Goal: Entertainment & Leisure: Consume media (video, audio)

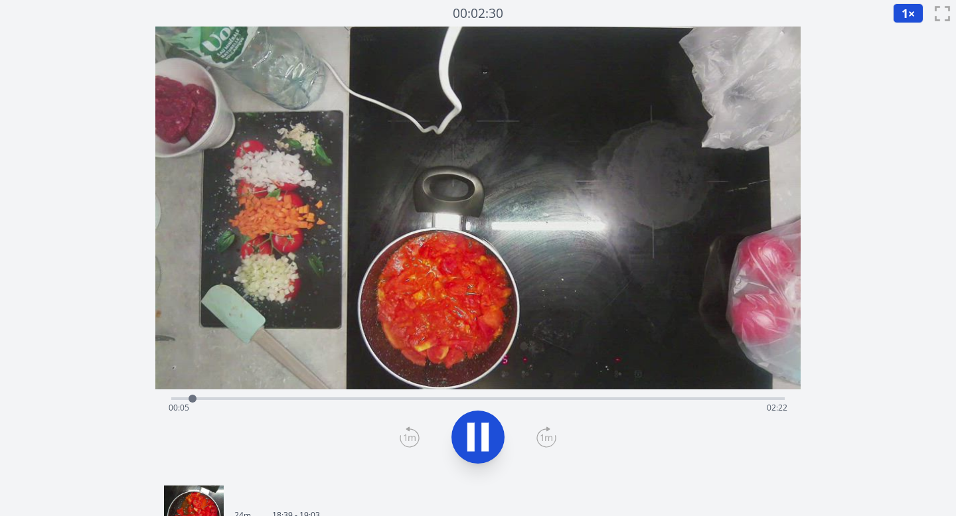
click at [322, 400] on div "Time elapsed: 00:05 Time remaining: 02:22" at bounding box center [478, 407] width 619 height 21
click at [376, 398] on div "Time elapsed: 00:36 Time remaining: 01:50" at bounding box center [478, 407] width 619 height 21
click at [450, 399] on div "Time elapsed: 00:49 Time remaining: 01:37" at bounding box center [478, 407] width 619 height 21
click at [520, 399] on div "Time elapsed: 01:07 Time remaining: 01:20" at bounding box center [478, 407] width 619 height 21
click at [618, 396] on div "Time elapsed: 01:23 Time remaining: 01:03" at bounding box center [478, 398] width 614 height 16
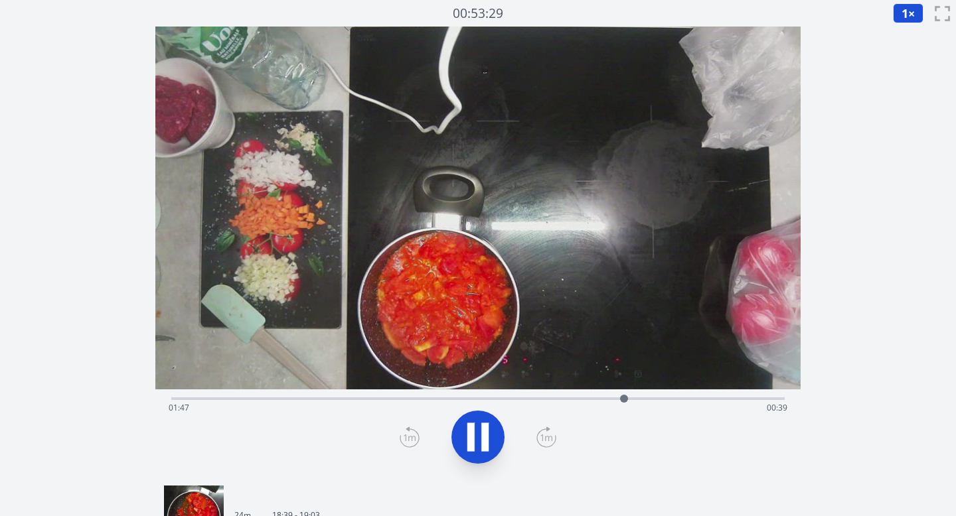
click at [681, 405] on div "Time elapsed: 01:47 Time remaining: 00:39" at bounding box center [478, 407] width 619 height 21
click at [699, 15] on div "00:03:33" at bounding box center [478, 13] width 478 height 19
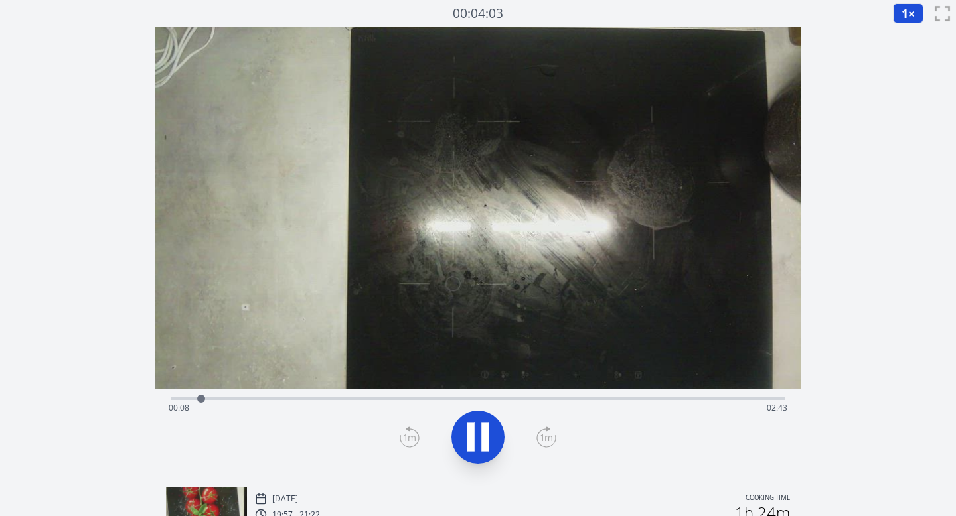
click at [545, 437] on icon at bounding box center [546, 438] width 12 height 7
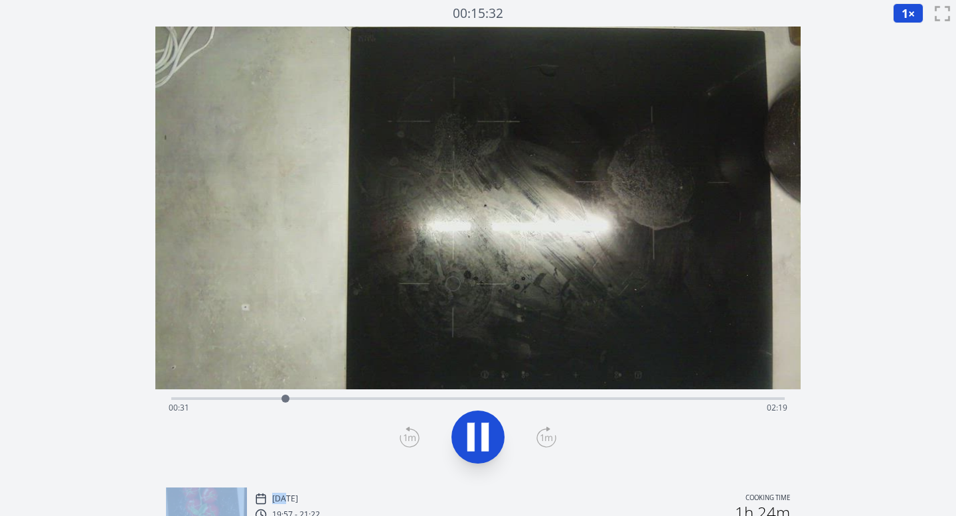
click at [545, 437] on icon at bounding box center [546, 438] width 12 height 7
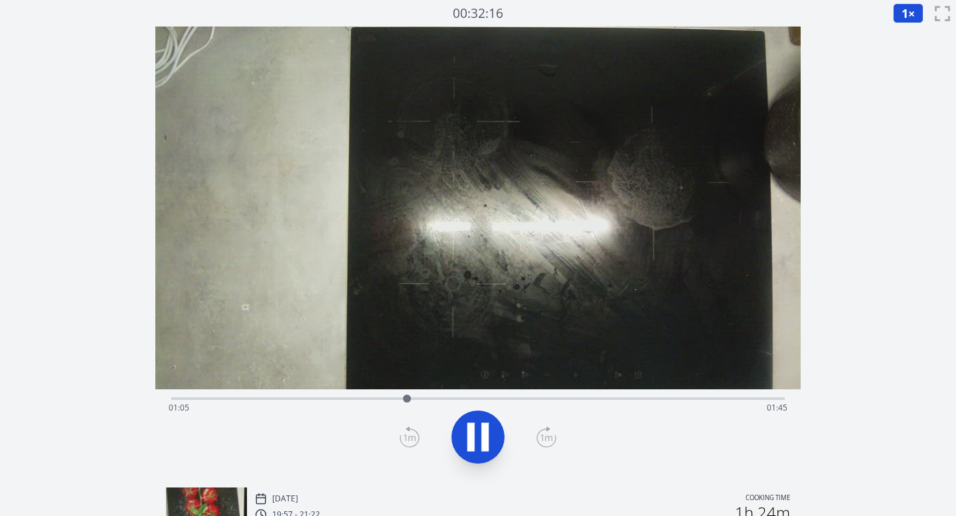
click at [546, 437] on icon at bounding box center [546, 437] width 20 height 21
click at [405, 435] on icon at bounding box center [409, 437] width 20 height 21
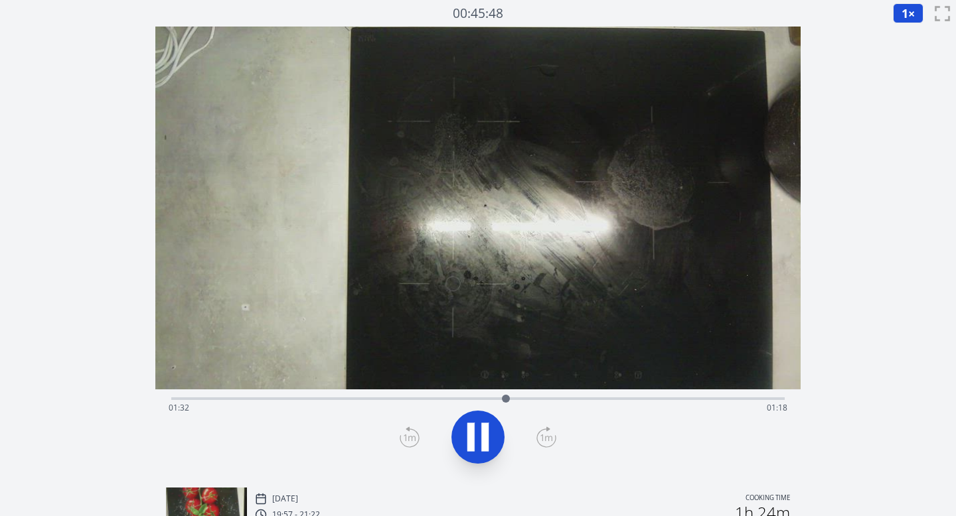
click at [405, 436] on icon at bounding box center [409, 438] width 12 height 7
click at [472, 437] on icon at bounding box center [470, 437] width 7 height 29
click at [408, 438] on icon at bounding box center [409, 437] width 20 height 21
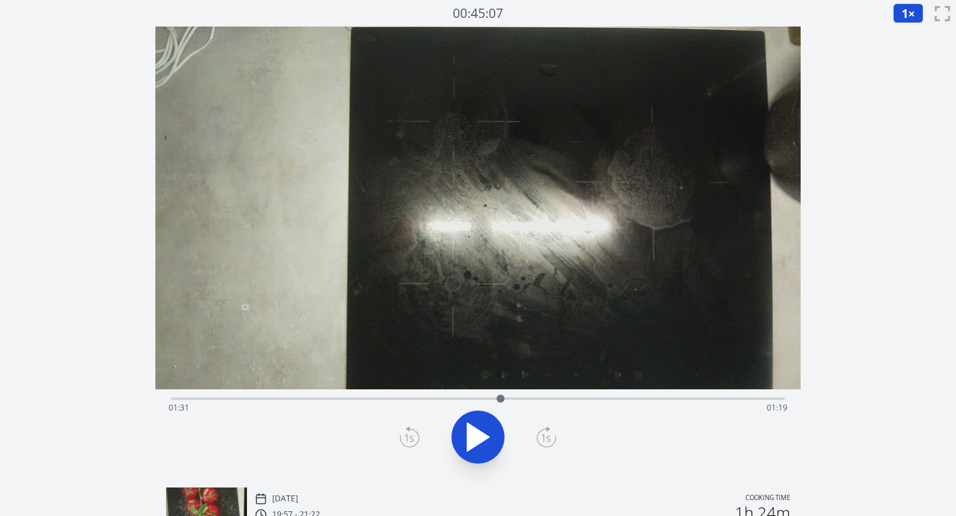
click at [408, 438] on icon at bounding box center [409, 437] width 20 height 21
click at [407, 437] on icon at bounding box center [409, 437] width 20 height 21
click at [470, 442] on icon at bounding box center [478, 437] width 22 height 28
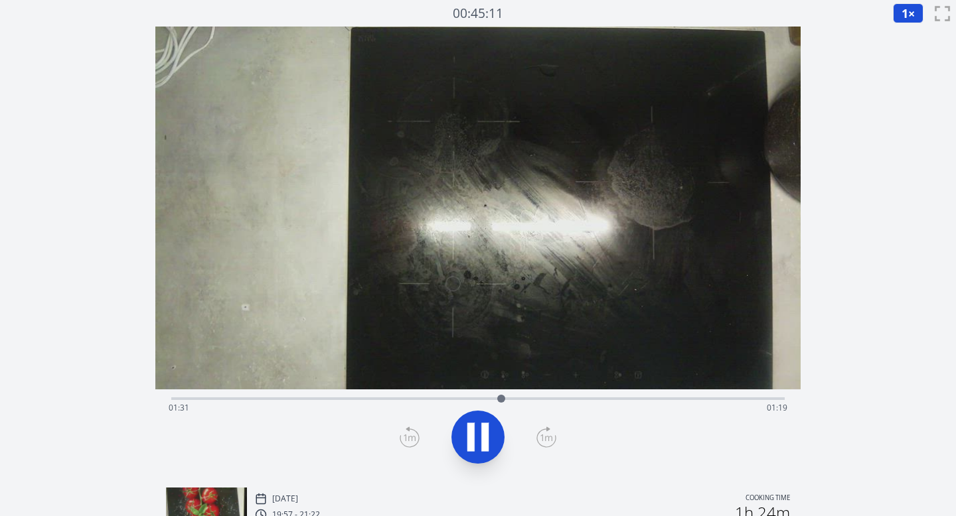
click at [408, 432] on icon at bounding box center [409, 437] width 20 height 21
click at [480, 439] on icon at bounding box center [477, 437] width 37 height 37
click at [479, 439] on icon at bounding box center [478, 437] width 22 height 28
click at [468, 442] on icon at bounding box center [470, 437] width 7 height 29
click at [403, 443] on icon at bounding box center [409, 437] width 20 height 21
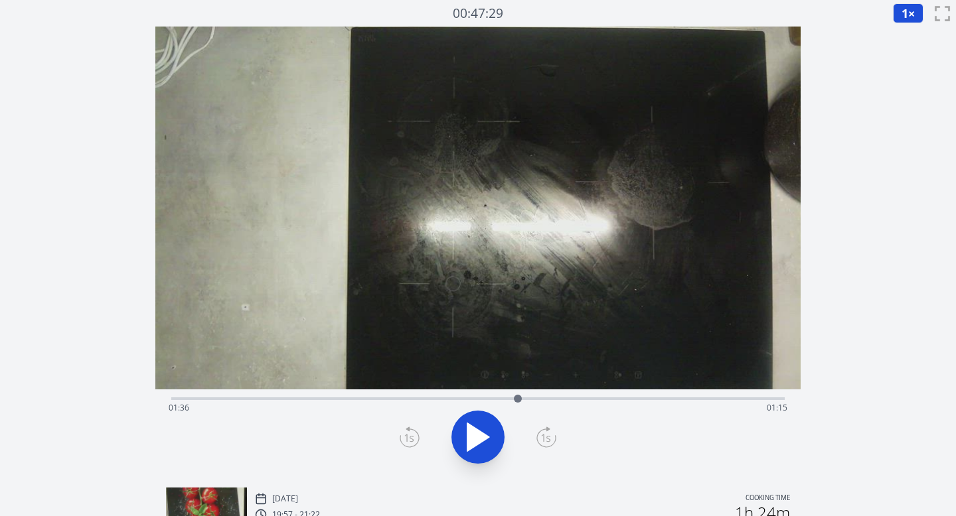
click at [480, 440] on icon at bounding box center [478, 437] width 22 height 28
click at [904, 11] on span "1" at bounding box center [904, 13] width 7 height 16
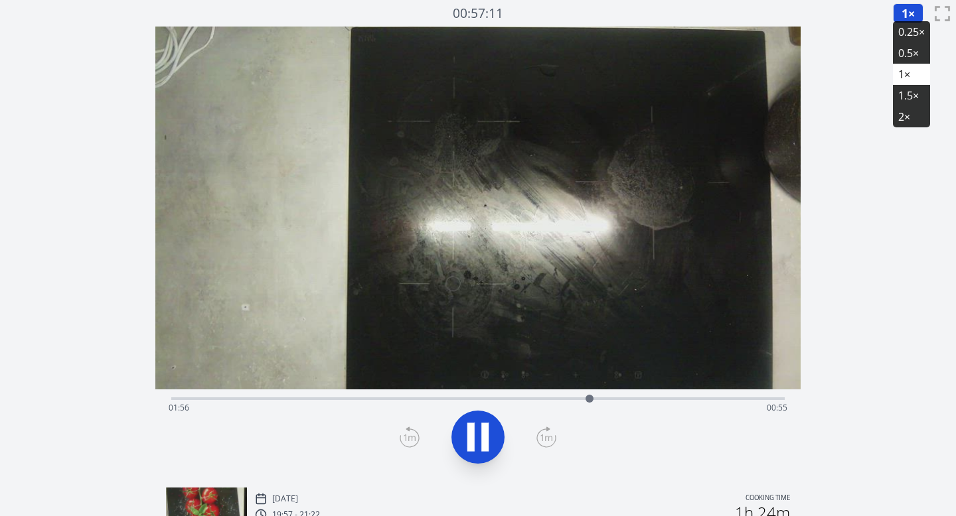
click at [906, 54] on li "0.5×" at bounding box center [910, 52] width 37 height 21
click at [903, 21] on button "0.5 ×" at bounding box center [903, 13] width 40 height 20
click at [900, 28] on li "0.25×" at bounding box center [901, 31] width 37 height 21
click at [557, 433] on div at bounding box center [478, 437] width 630 height 64
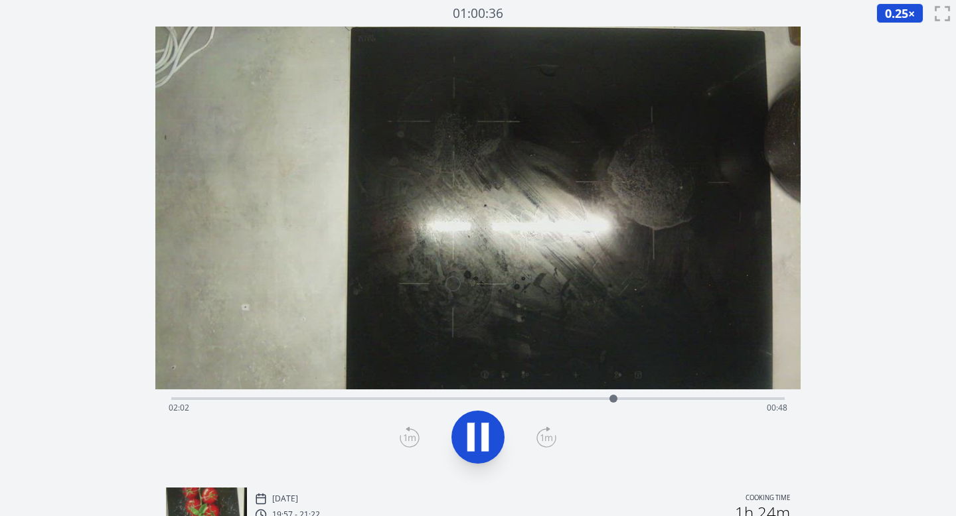
click at [544, 435] on icon at bounding box center [546, 437] width 20 height 21
click at [485, 432] on icon at bounding box center [484, 437] width 7 height 29
click at [476, 431] on icon at bounding box center [478, 437] width 22 height 28
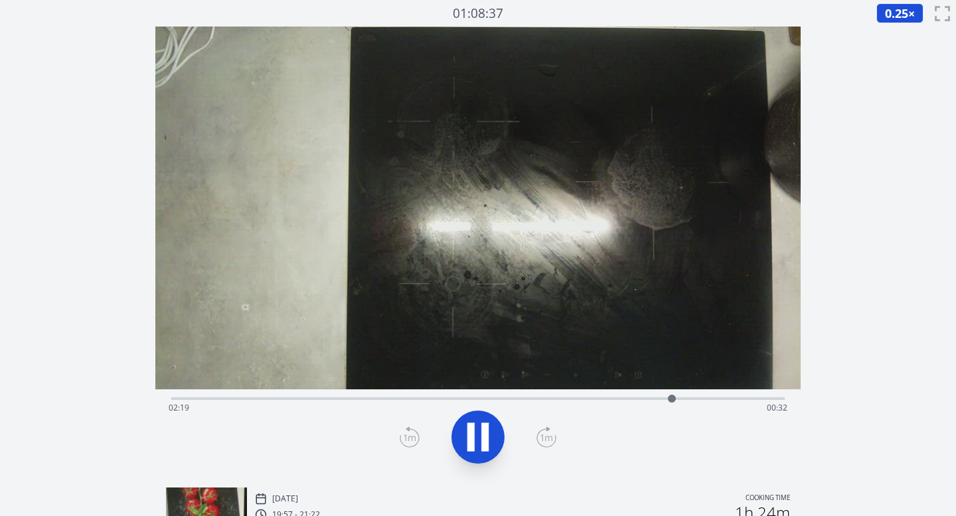
click at [547, 430] on icon at bounding box center [548, 429] width 3 height 4
click at [547, 434] on icon at bounding box center [546, 437] width 20 height 21
click at [486, 437] on icon at bounding box center [484, 437] width 7 height 29
click at [486, 437] on icon at bounding box center [478, 437] width 22 height 28
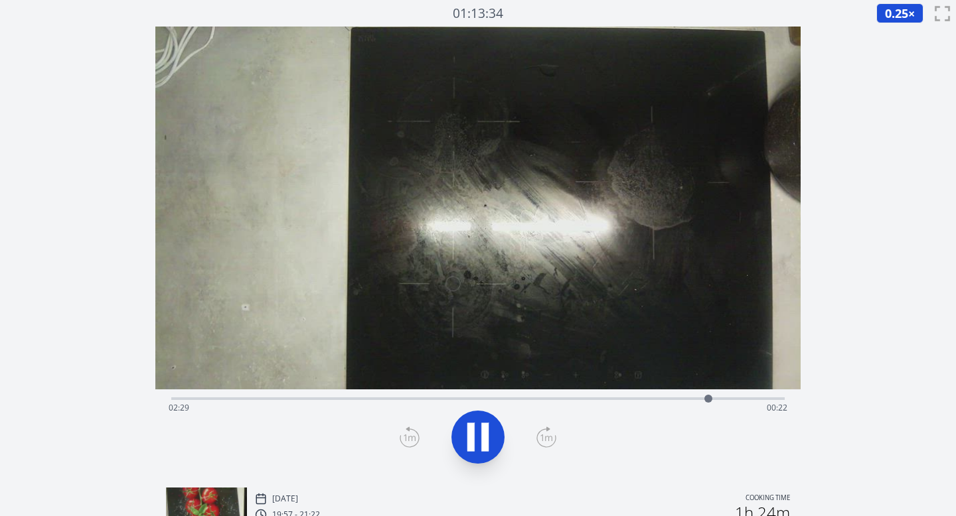
click at [551, 432] on icon at bounding box center [546, 437] width 20 height 21
click at [474, 435] on icon at bounding box center [477, 437] width 37 height 37
click at [474, 435] on icon at bounding box center [478, 437] width 22 height 28
click at [546, 440] on icon at bounding box center [546, 437] width 20 height 21
click at [477, 436] on icon at bounding box center [477, 437] width 37 height 37
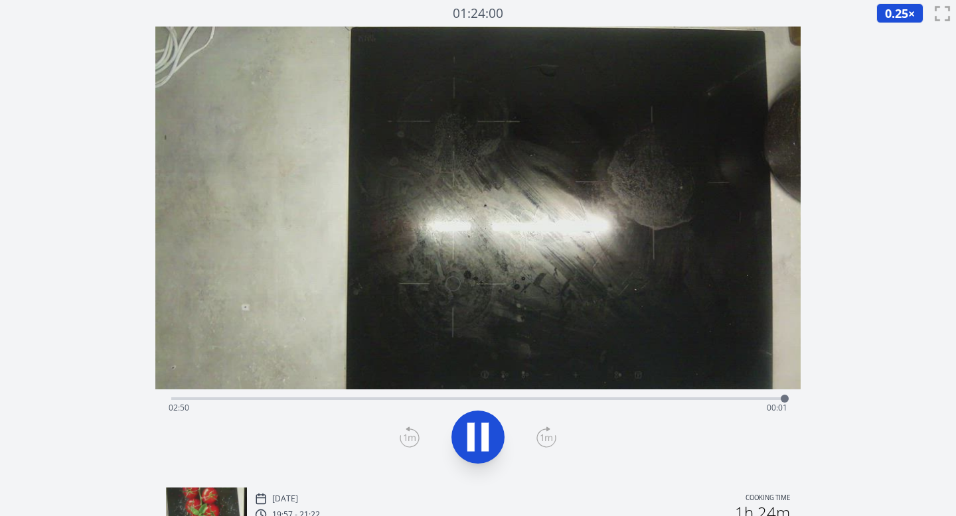
click at [390, 393] on div "Time elapsed: 02:50 Time remaining: 00:01" at bounding box center [478, 398] width 614 height 16
click at [412, 393] on div "Time elapsed: 01:01 Time remaining: 01:49" at bounding box center [478, 398] width 614 height 16
click at [427, 395] on div "Time elapsed: 01:07 Time remaining: 01:44" at bounding box center [478, 398] width 614 height 16
click at [470, 401] on div "Time elapsed: 01:11 Time remaining: 01:40" at bounding box center [478, 407] width 619 height 21
click at [470, 400] on div at bounding box center [470, 399] width 8 height 8
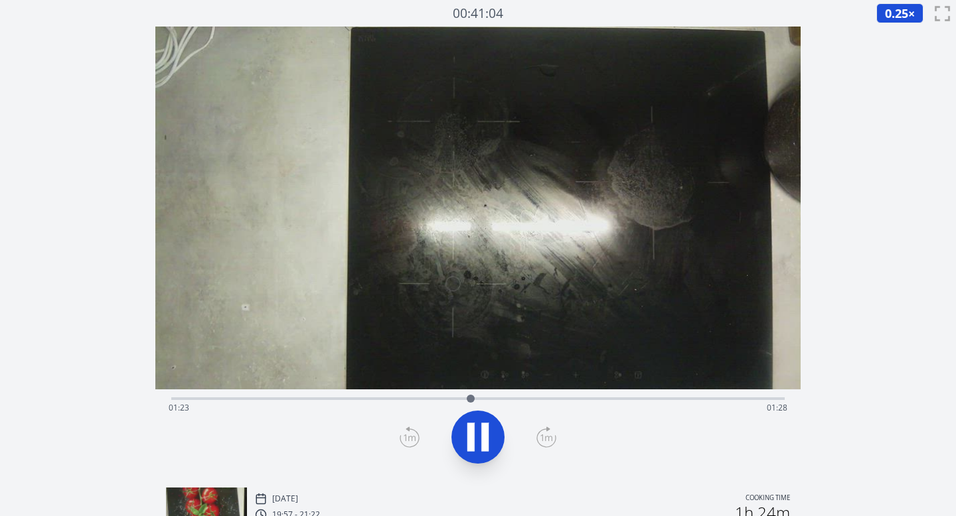
click at [508, 397] on div "Time elapsed: 01:23 Time remaining: 01:28" at bounding box center [478, 407] width 619 height 21
click at [497, 399] on div "Time elapsed: 01:34 Time remaining: 01:17" at bounding box center [478, 407] width 619 height 21
click at [487, 397] on div "Time elapsed: 01:31 Time remaining: 01:19" at bounding box center [478, 407] width 619 height 21
click at [546, 438] on icon at bounding box center [546, 437] width 20 height 21
click at [471, 432] on icon at bounding box center [470, 437] width 7 height 29
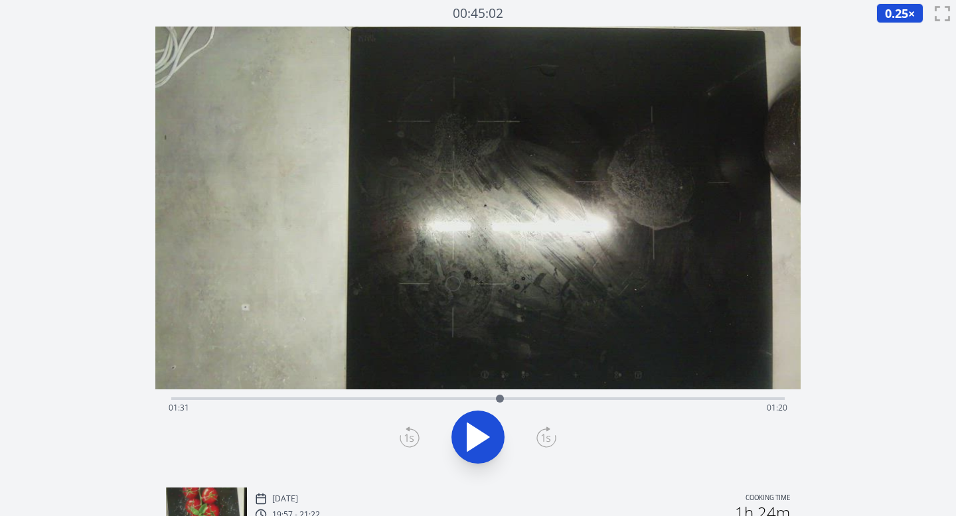
click at [476, 433] on icon at bounding box center [478, 437] width 22 height 28
click at [416, 438] on icon at bounding box center [409, 437] width 20 height 21
click at [482, 435] on icon at bounding box center [484, 437] width 7 height 29
click at [484, 438] on icon at bounding box center [478, 437] width 22 height 28
drag, startPoint x: 508, startPoint y: 396, endPoint x: 612, endPoint y: 395, distance: 104.2
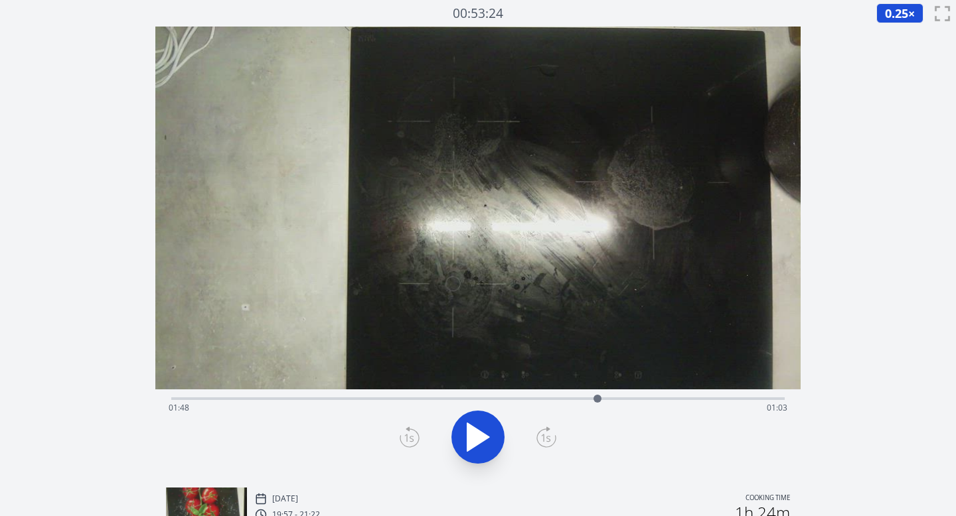
click at [601, 395] on div at bounding box center [597, 399] width 8 height 8
drag, startPoint x: 612, startPoint y: 395, endPoint x: 634, endPoint y: 395, distance: 22.6
click at [634, 395] on div at bounding box center [630, 399] width 8 height 8
drag, startPoint x: 634, startPoint y: 395, endPoint x: 660, endPoint y: 395, distance: 25.2
click at [653, 395] on div at bounding box center [649, 399] width 8 height 8
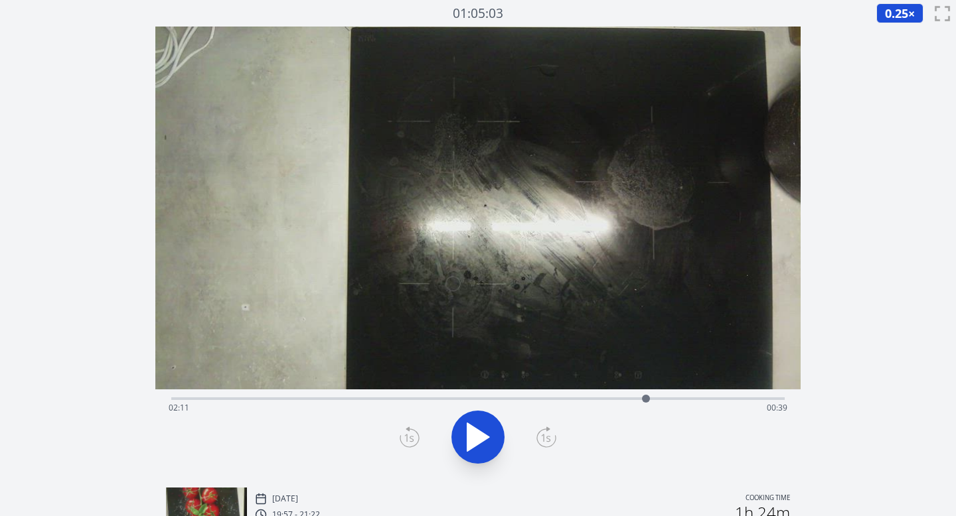
drag, startPoint x: 660, startPoint y: 395, endPoint x: 646, endPoint y: 397, distance: 14.0
click at [646, 397] on div at bounding box center [646, 399] width 8 height 8
click at [470, 423] on icon at bounding box center [470, 437] width 7 height 29
click at [480, 427] on icon at bounding box center [477, 437] width 37 height 37
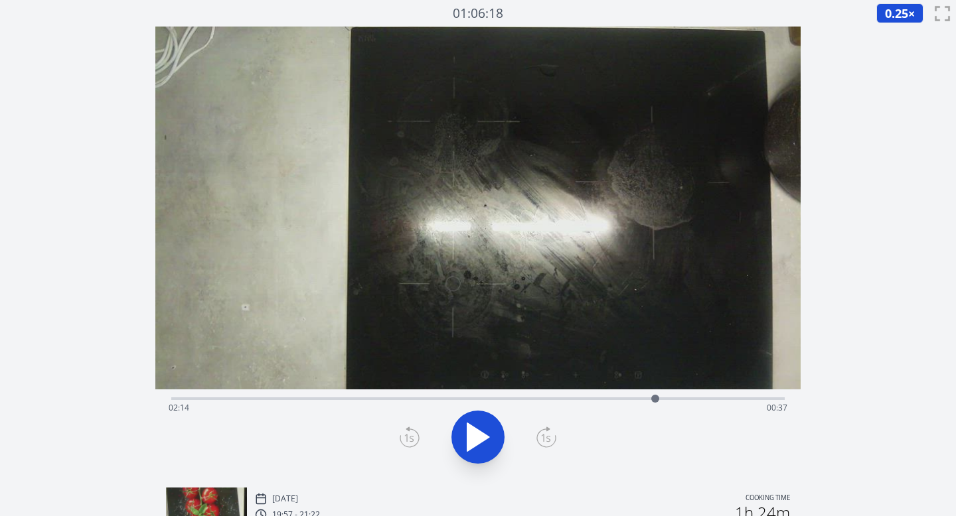
click at [482, 425] on icon at bounding box center [477, 437] width 37 height 37
click at [541, 433] on icon at bounding box center [546, 437] width 20 height 21
click at [545, 436] on icon at bounding box center [546, 437] width 20 height 21
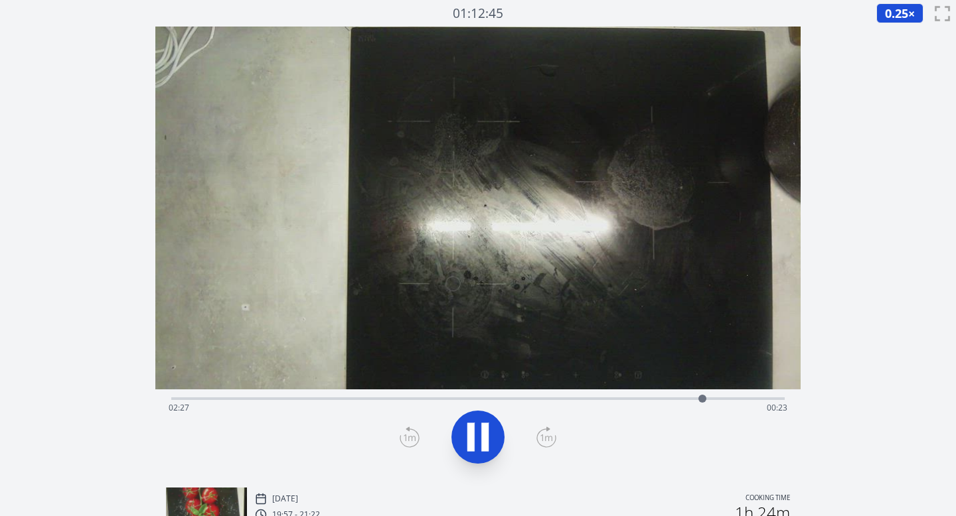
click at [407, 437] on icon at bounding box center [409, 437] width 20 height 21
click at [403, 437] on icon at bounding box center [409, 437] width 20 height 21
click at [482, 437] on icon at bounding box center [484, 437] width 7 height 29
drag, startPoint x: 689, startPoint y: 397, endPoint x: 723, endPoint y: 400, distance: 33.9
click at [723, 400] on div at bounding box center [723, 399] width 8 height 8
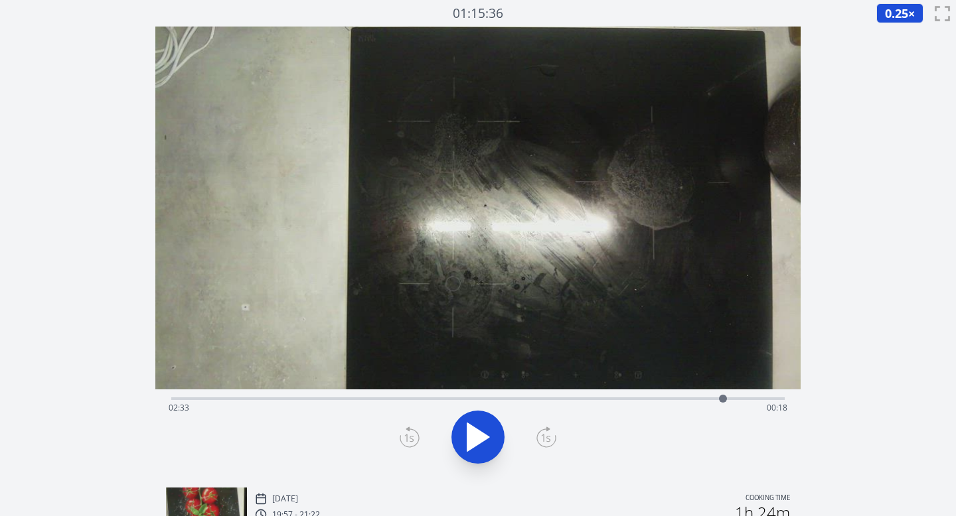
click at [417, 399] on div "Time elapsed: 02:33 Time remaining: 00:18" at bounding box center [478, 407] width 619 height 21
click at [438, 403] on div "Time elapsed: 01:08 Time remaining: 01:42" at bounding box center [478, 407] width 619 height 21
click at [453, 400] on div "Time elapsed: 01:14 Time remaining: 01:37" at bounding box center [478, 407] width 619 height 21
click at [462, 400] on div at bounding box center [453, 399] width 20 height 20
click at [484, 400] on div "Time elapsed: 01:20 Time remaining: 01:30" at bounding box center [478, 407] width 619 height 21
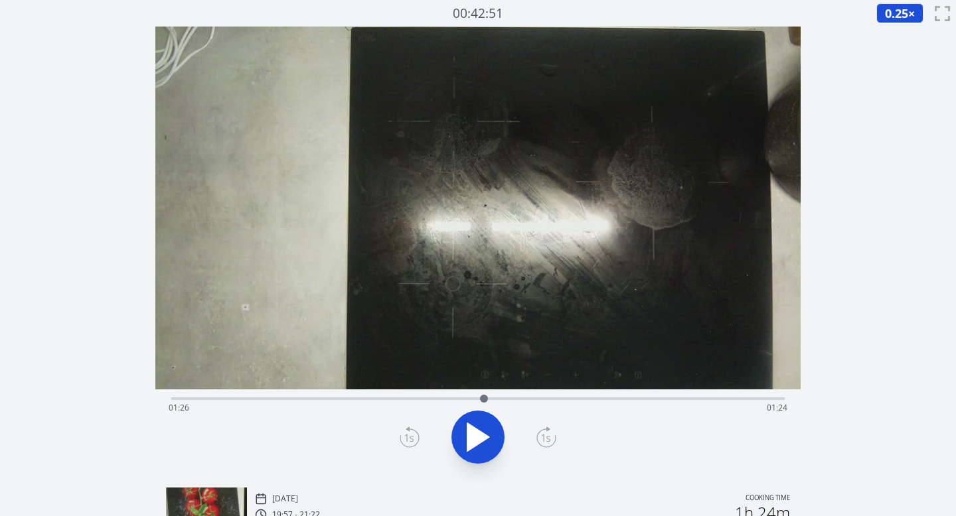
click at [494, 399] on div "Time elapsed: 01:26 Time remaining: 01:24" at bounding box center [478, 407] width 619 height 21
click at [502, 398] on div at bounding box center [494, 399] width 20 height 20
click at [495, 399] on div at bounding box center [502, 399] width 20 height 20
click at [482, 436] on icon at bounding box center [478, 437] width 22 height 28
click at [472, 455] on icon at bounding box center [477, 437] width 37 height 37
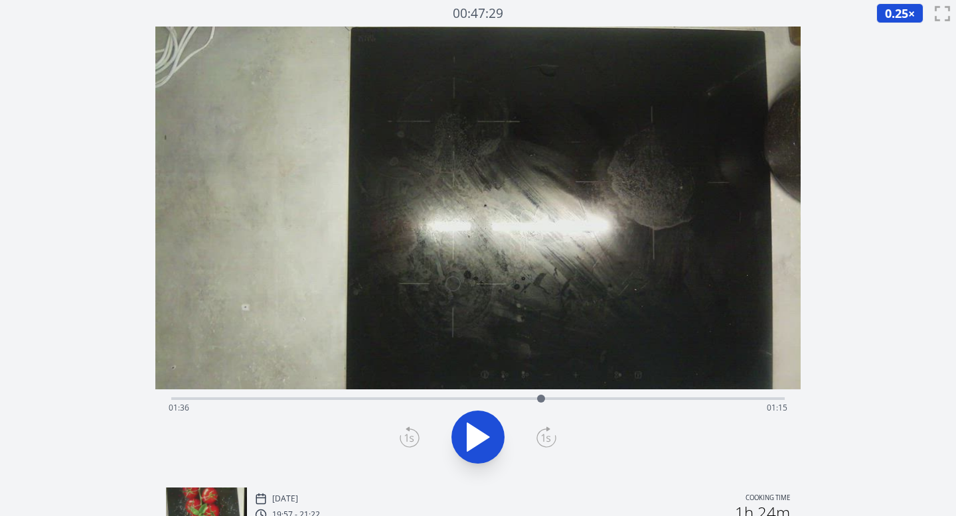
drag, startPoint x: 504, startPoint y: 399, endPoint x: 547, endPoint y: 399, distance: 43.8
click at [545, 399] on div at bounding box center [541, 399] width 8 height 8
drag, startPoint x: 547, startPoint y: 399, endPoint x: 568, endPoint y: 398, distance: 20.6
click at [568, 398] on div at bounding box center [568, 399] width 8 height 8
click at [487, 438] on icon at bounding box center [478, 437] width 22 height 28
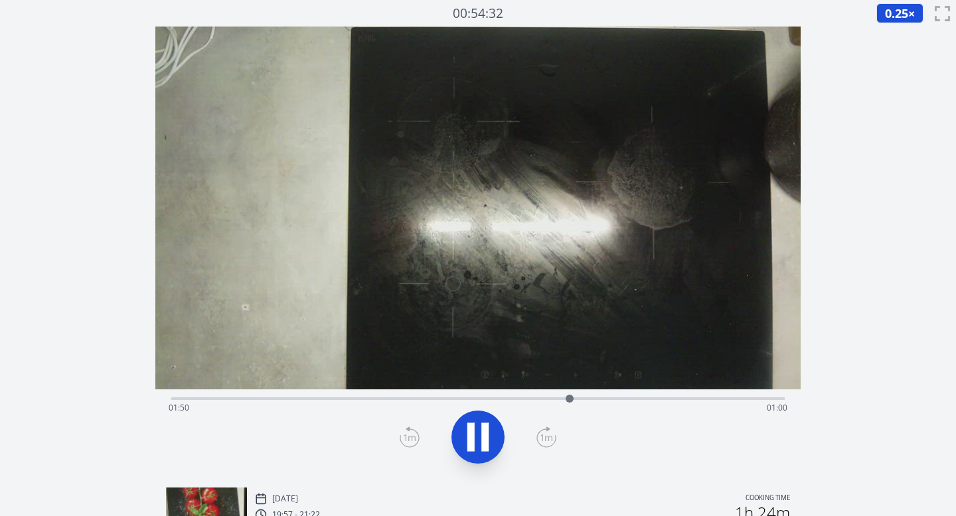
click at [548, 437] on icon at bounding box center [546, 438] width 12 height 7
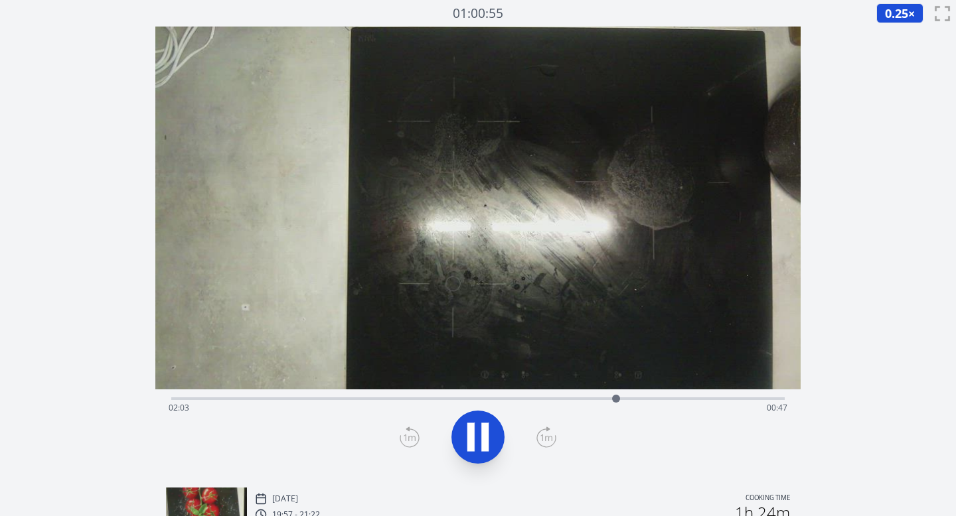
click at [548, 437] on icon at bounding box center [546, 438] width 12 height 7
click at [485, 435] on icon at bounding box center [484, 437] width 7 height 29
click at [758, 400] on div "Time elapsed: 02:08 Time remaining: 00:42" at bounding box center [478, 407] width 619 height 21
click at [725, 397] on div "Time elapsed: 02:43 Time remaining: 00:08" at bounding box center [478, 407] width 619 height 21
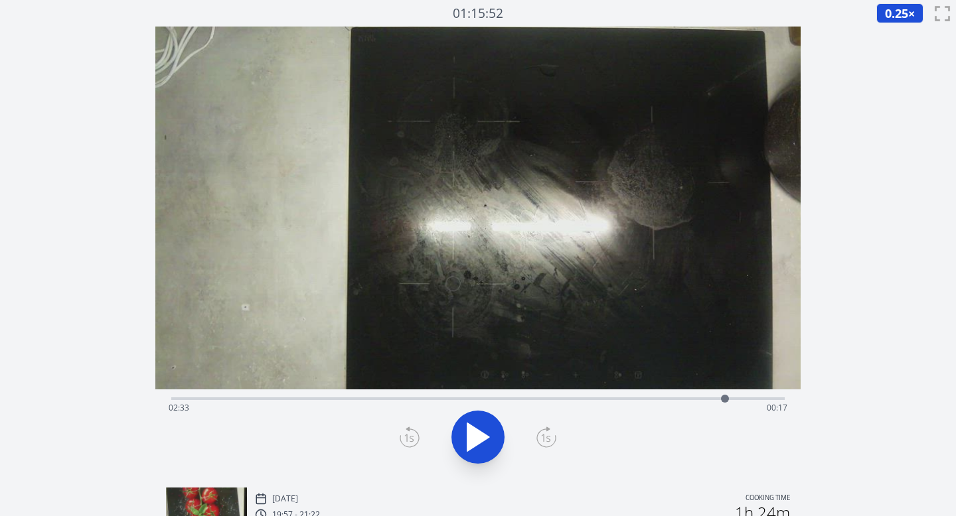
click at [745, 401] on div "Time elapsed: 02:33 Time remaining: 00:17" at bounding box center [478, 407] width 619 height 21
click at [705, 399] on div "Time elapsed: 02:39 Time remaining: 00:11" at bounding box center [478, 407] width 619 height 21
click at [735, 399] on div "Time elapsed: 02:28 Time remaining: 00:22" at bounding box center [478, 407] width 619 height 21
